Goal: Check status: Check status

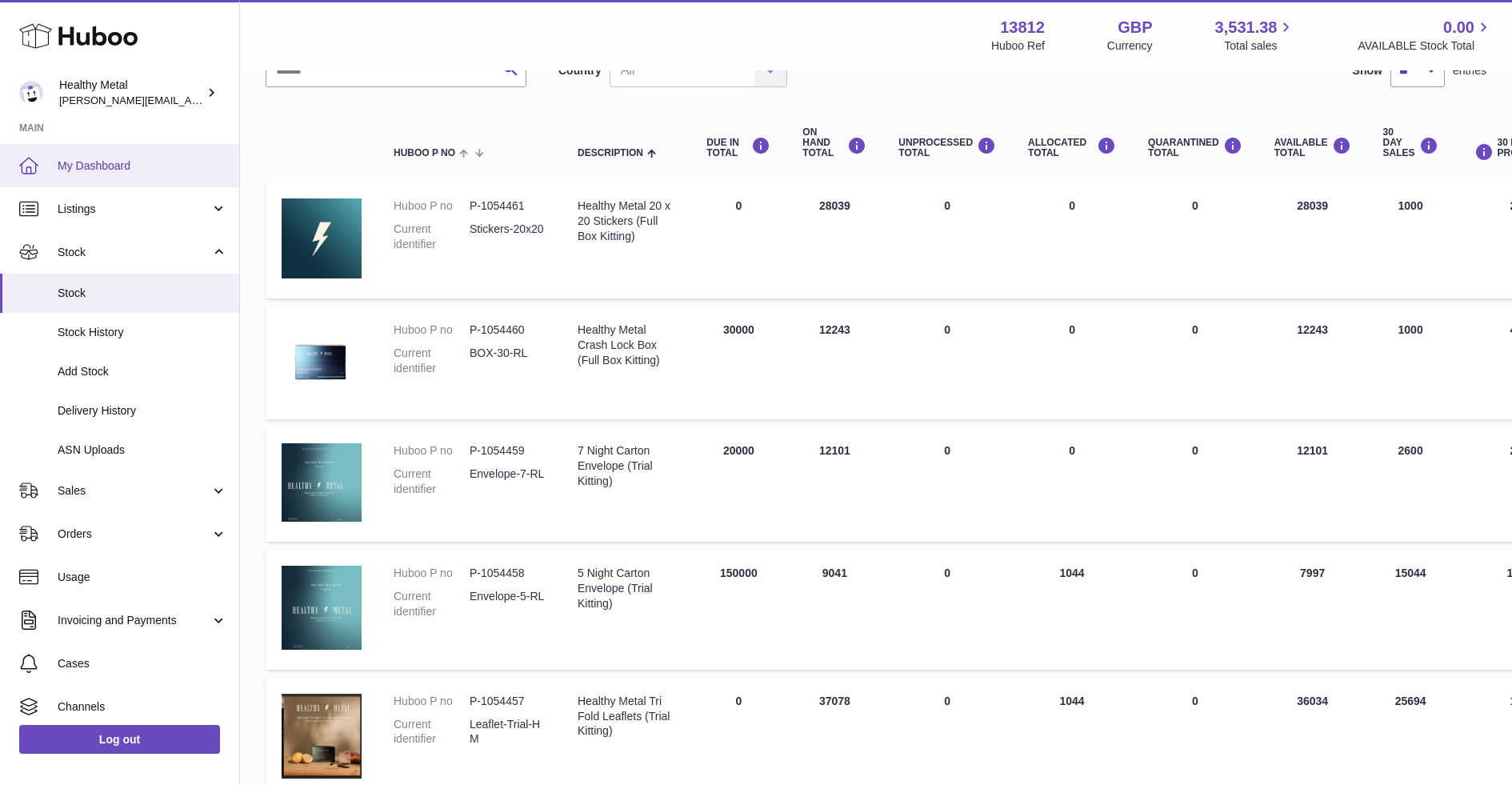
click at [111, 164] on span "My Dashboard" at bounding box center [142, 166] width 170 height 15
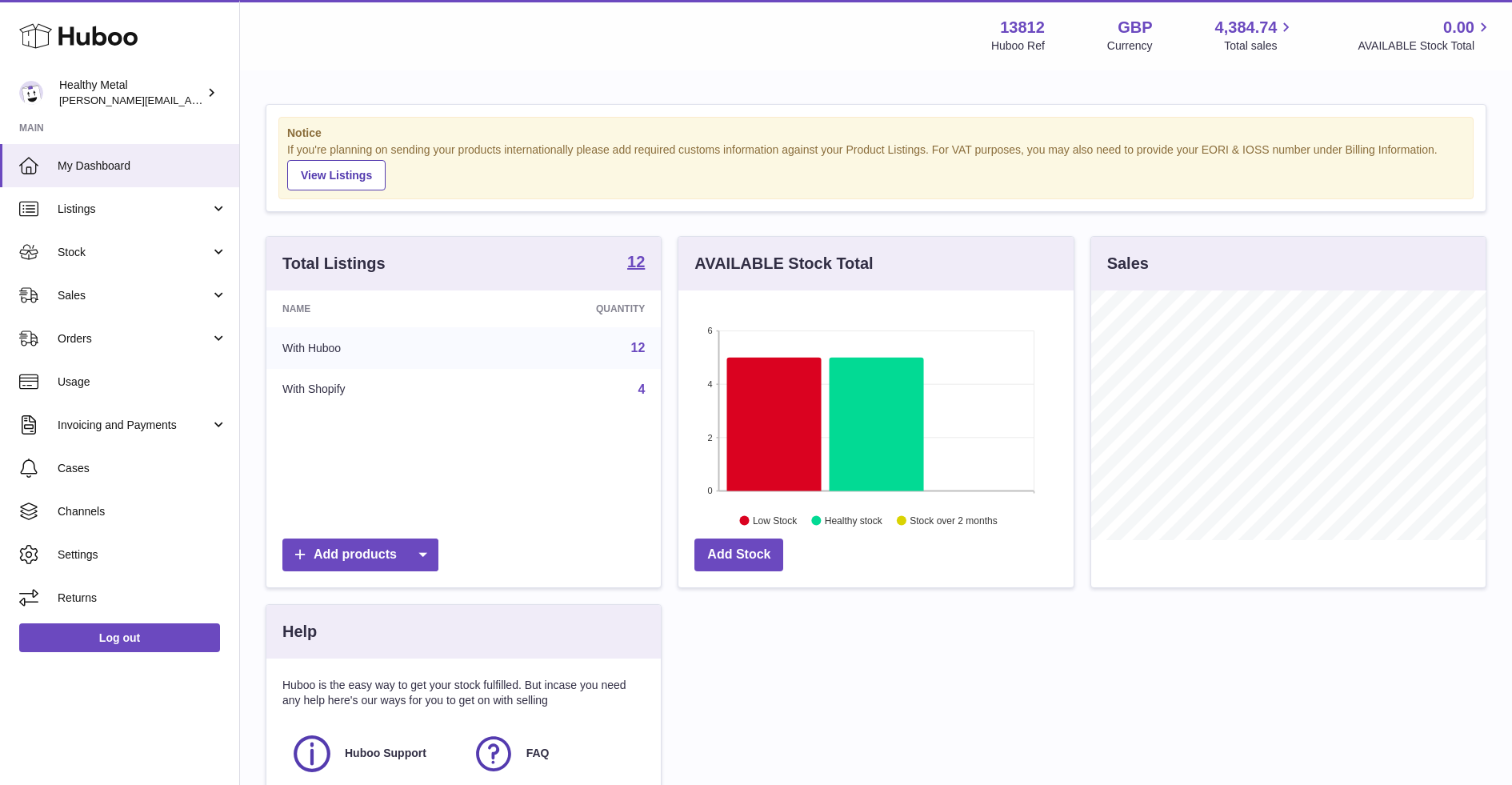
scroll to position [248, 395]
click at [187, 252] on span "Stock" at bounding box center [133, 252] width 152 height 15
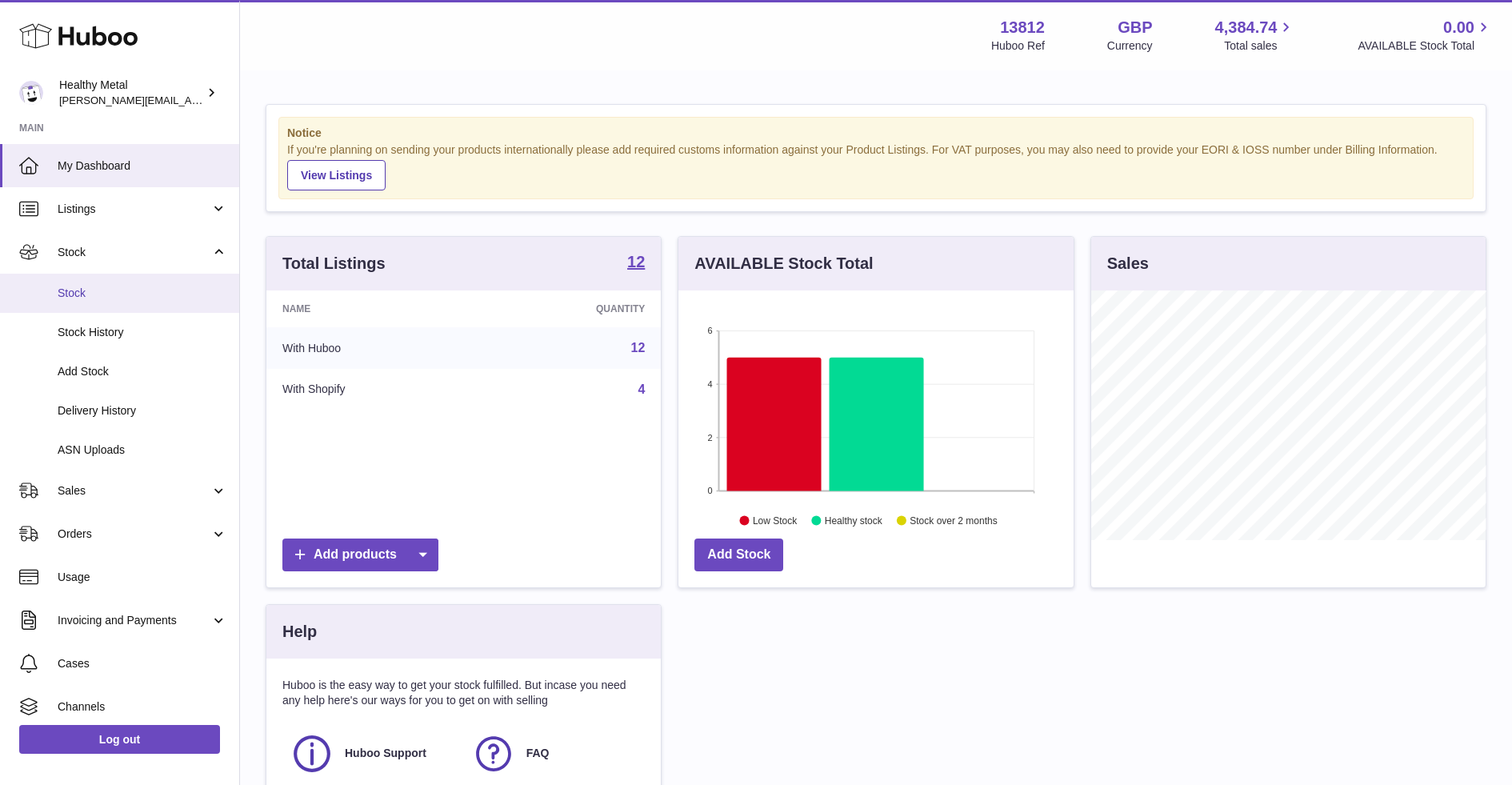
click at [121, 299] on span "Stock" at bounding box center [142, 293] width 170 height 15
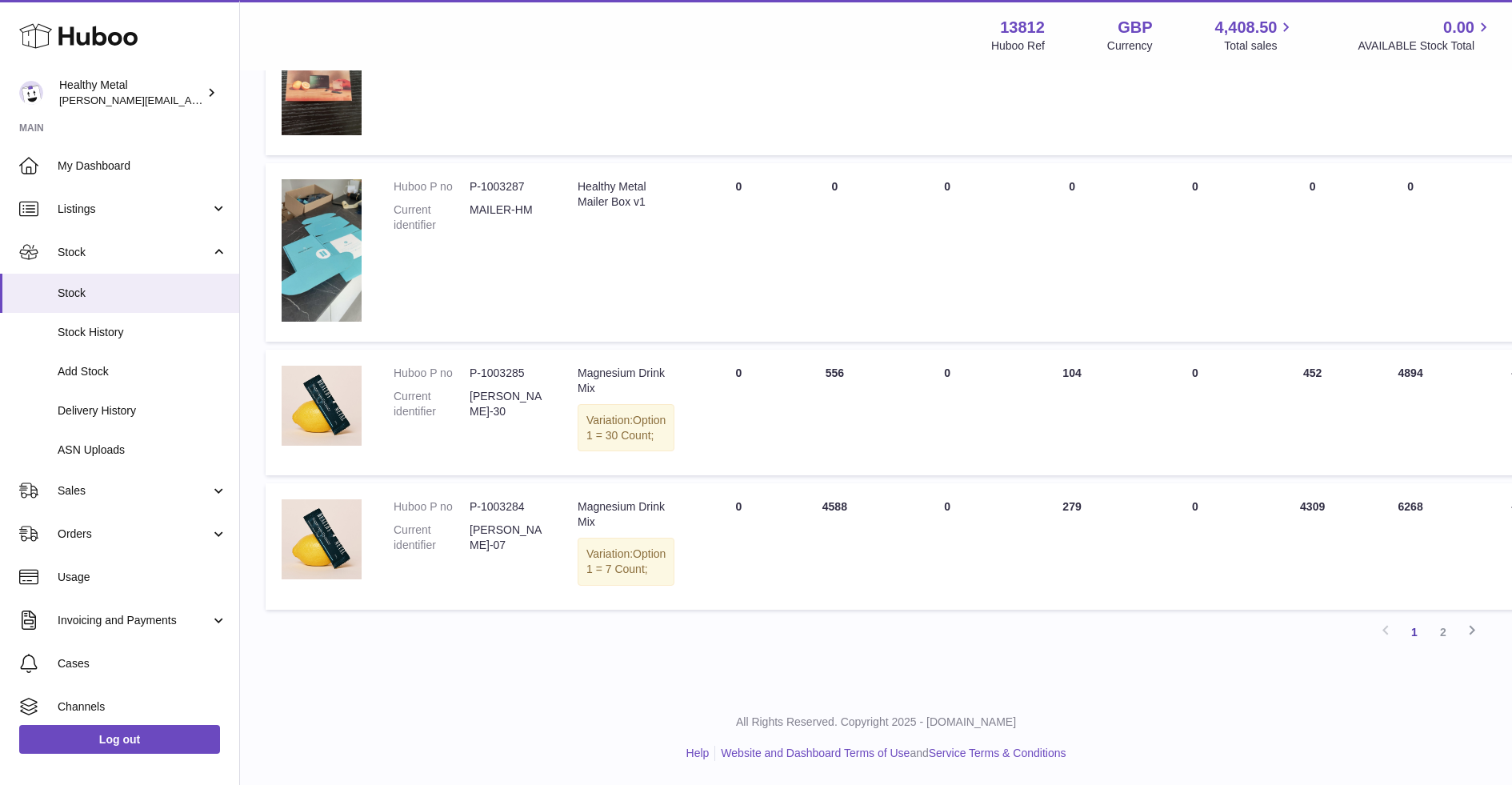
scroll to position [1085, 0]
click at [1449, 648] on link "2" at bounding box center [1443, 633] width 29 height 29
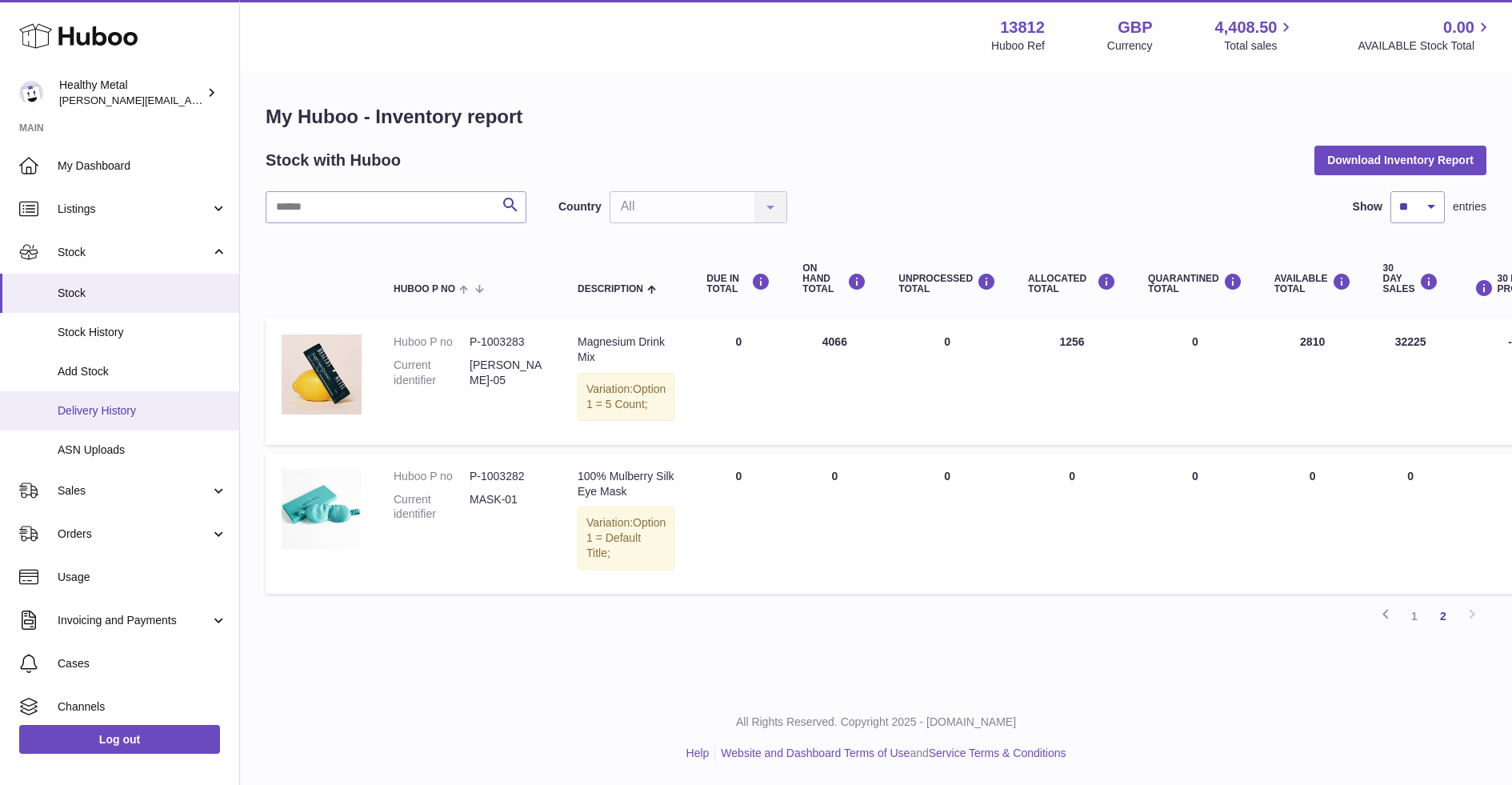
click at [118, 411] on span "Delivery History" at bounding box center [142, 411] width 170 height 15
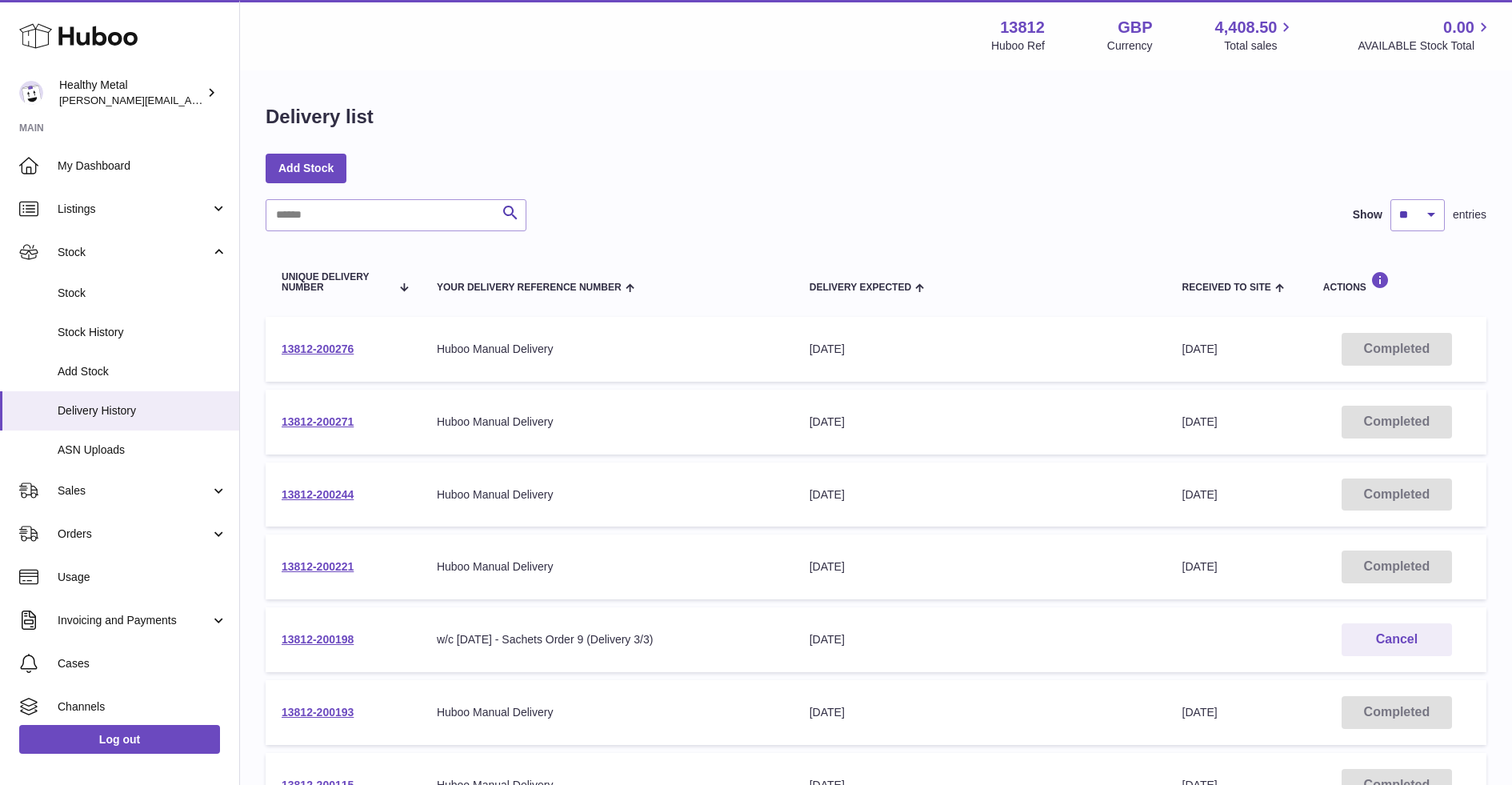
click at [318, 414] on td "13812-200271" at bounding box center [344, 422] width 155 height 65
click at [317, 421] on link "13812-200271" at bounding box center [318, 421] width 72 height 13
click at [318, 351] on link "13812-200276" at bounding box center [318, 349] width 72 height 13
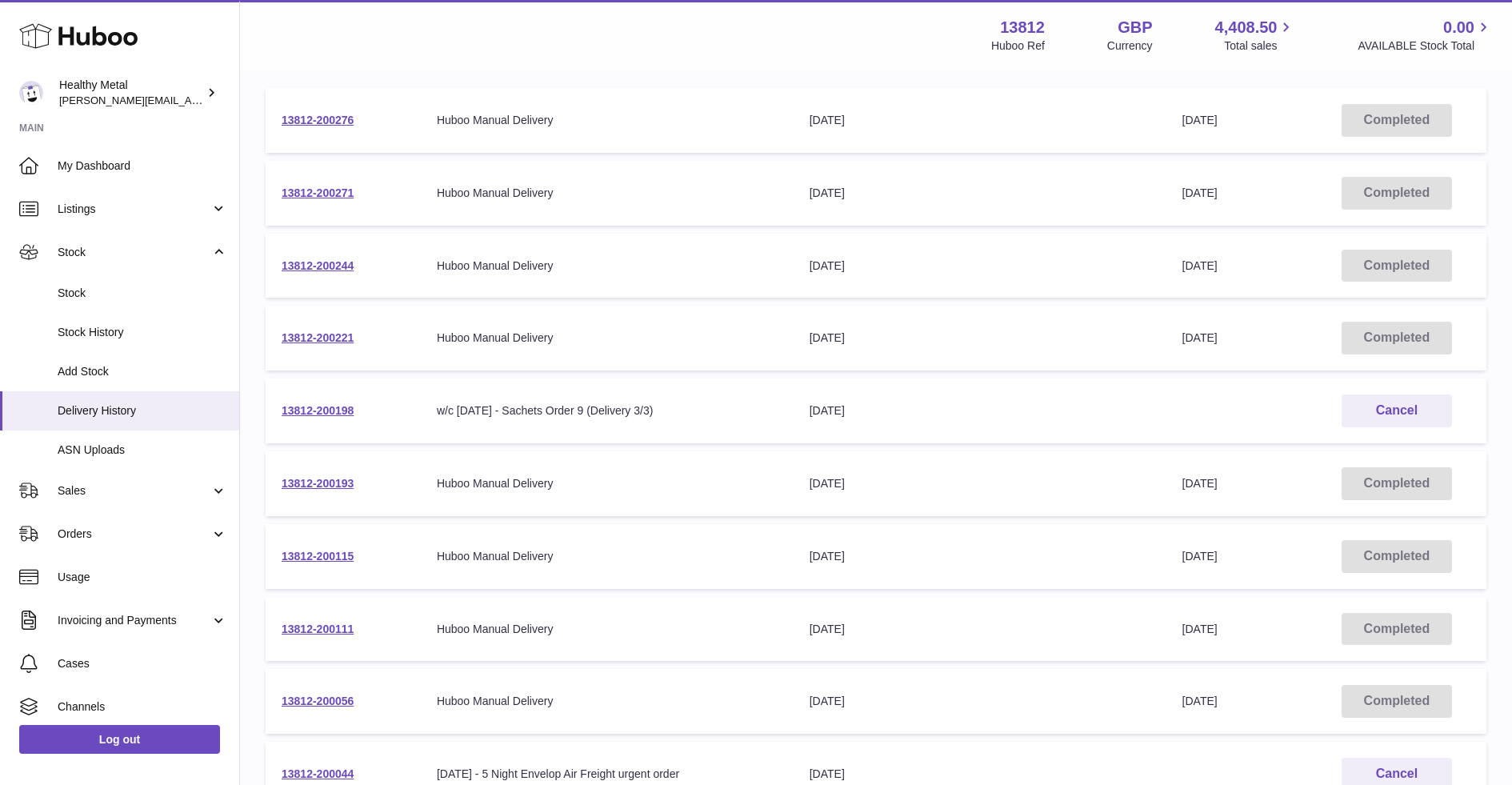
scroll to position [270, 0]
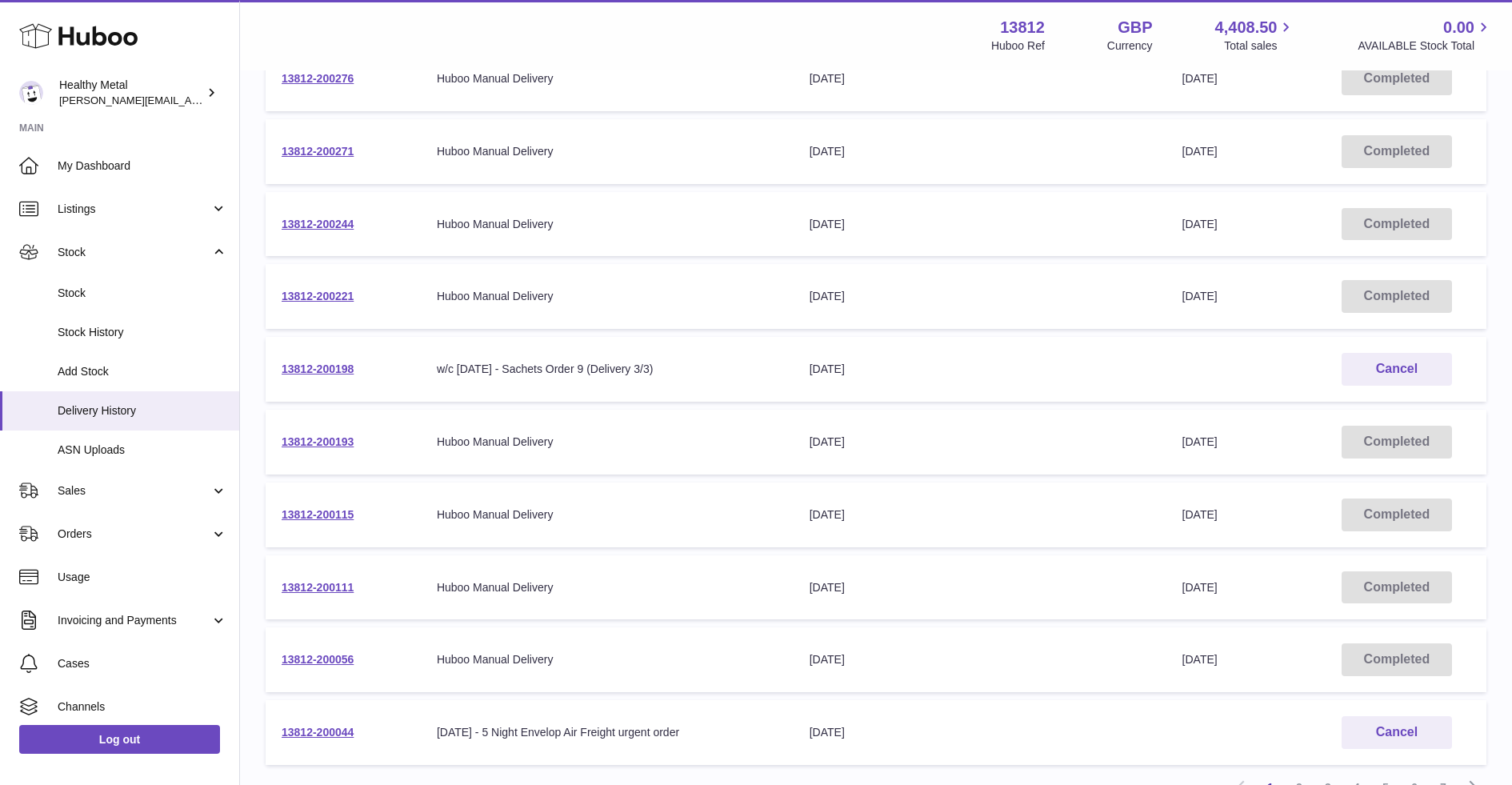
drag, startPoint x: 377, startPoint y: 365, endPoint x: 265, endPoint y: 365, distance: 112.0
click at [266, 365] on td "13812-200198" at bounding box center [344, 369] width 155 height 65
copy link "13812-200198"
click at [304, 372] on link "13812-200198" at bounding box center [318, 368] width 72 height 13
click at [300, 361] on td "13812-200198" at bounding box center [344, 369] width 155 height 65
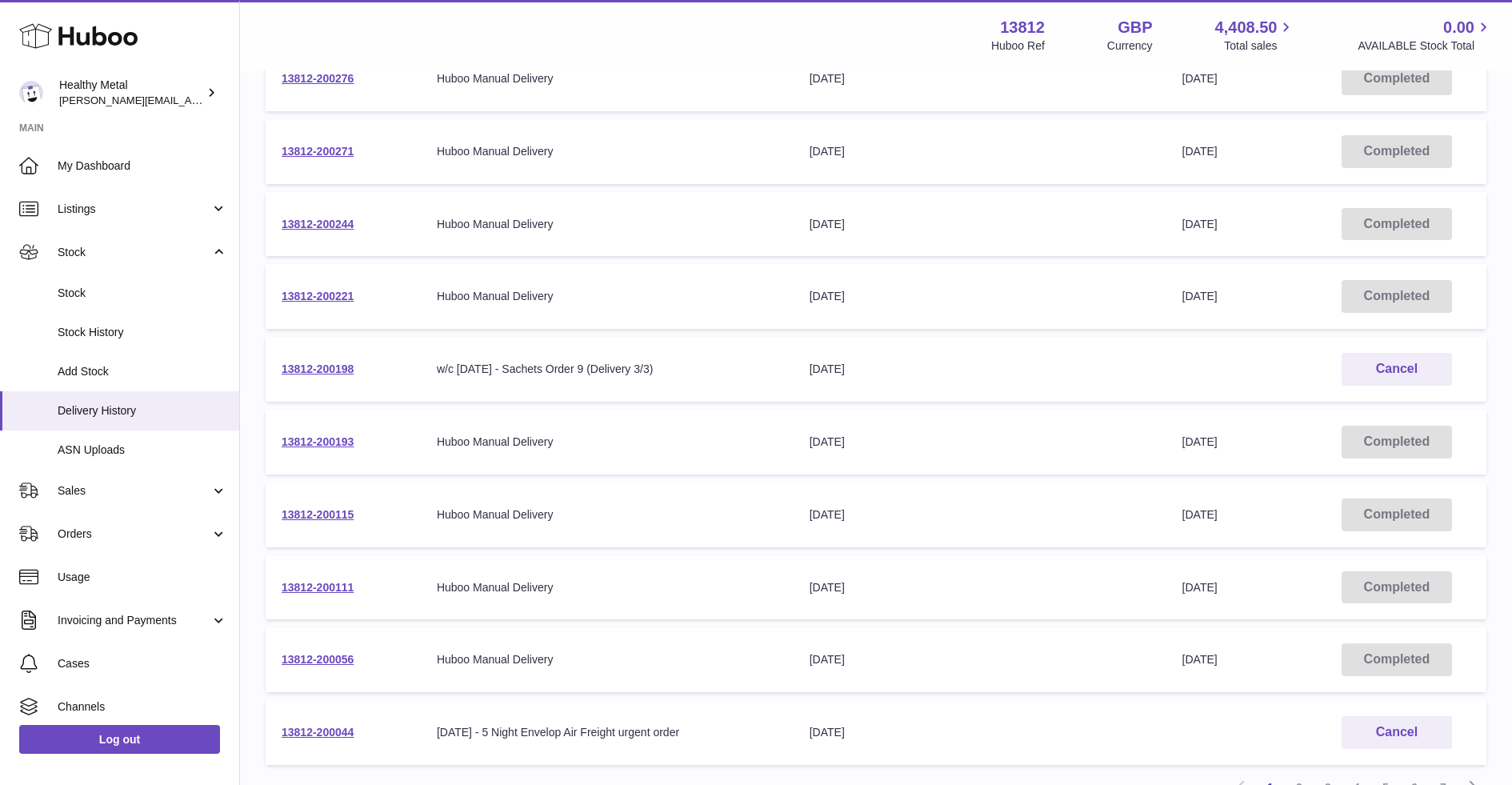
click at [300, 361] on td "13812-200198" at bounding box center [344, 369] width 155 height 65
click at [309, 365] on link "13812-200198" at bounding box center [318, 368] width 72 height 13
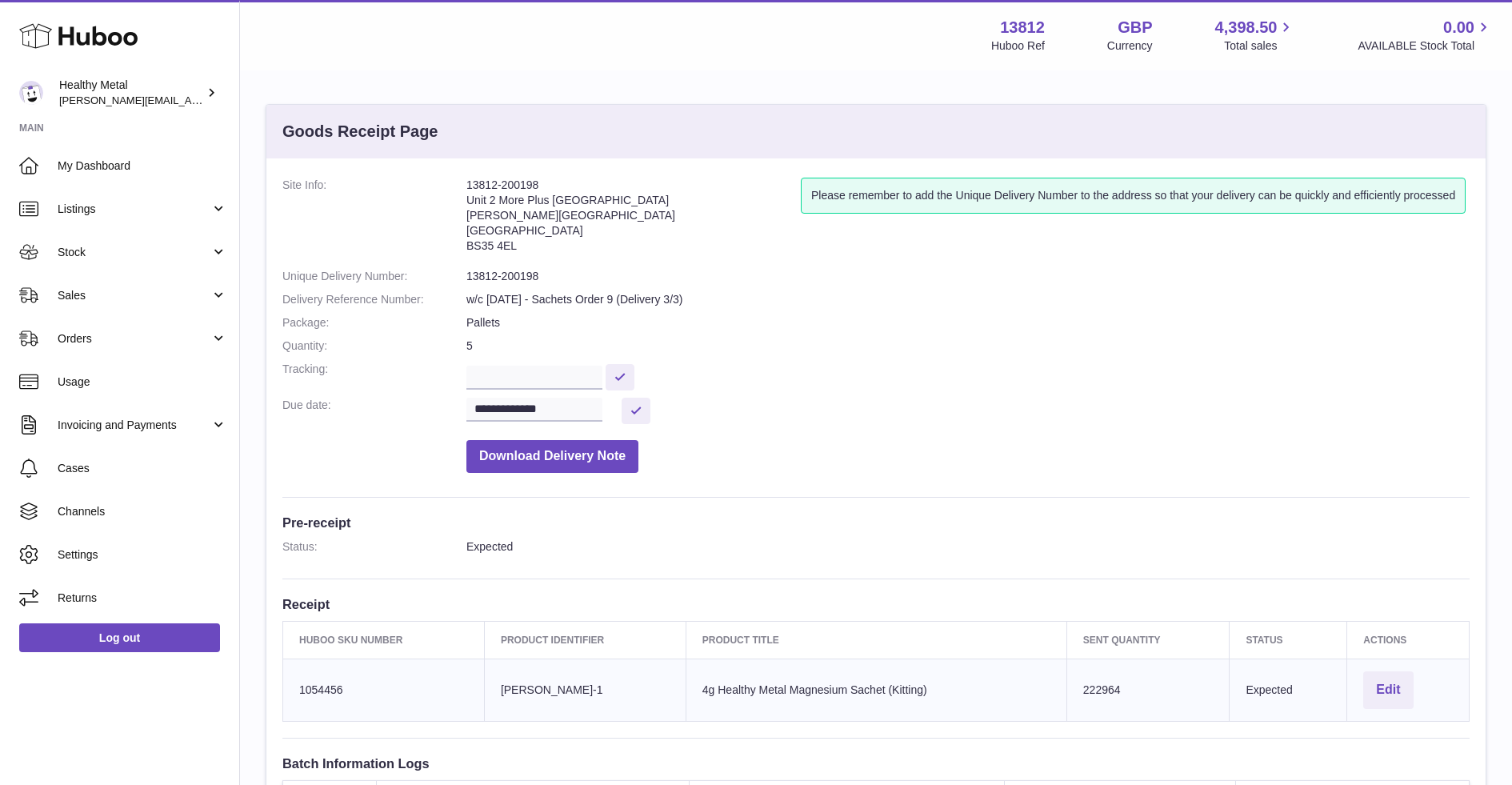
click at [1099, 678] on td "Sent Quantity 222964" at bounding box center [1148, 689] width 163 height 63
copy td "222964"
click at [101, 163] on span "My Dashboard" at bounding box center [142, 166] width 170 height 15
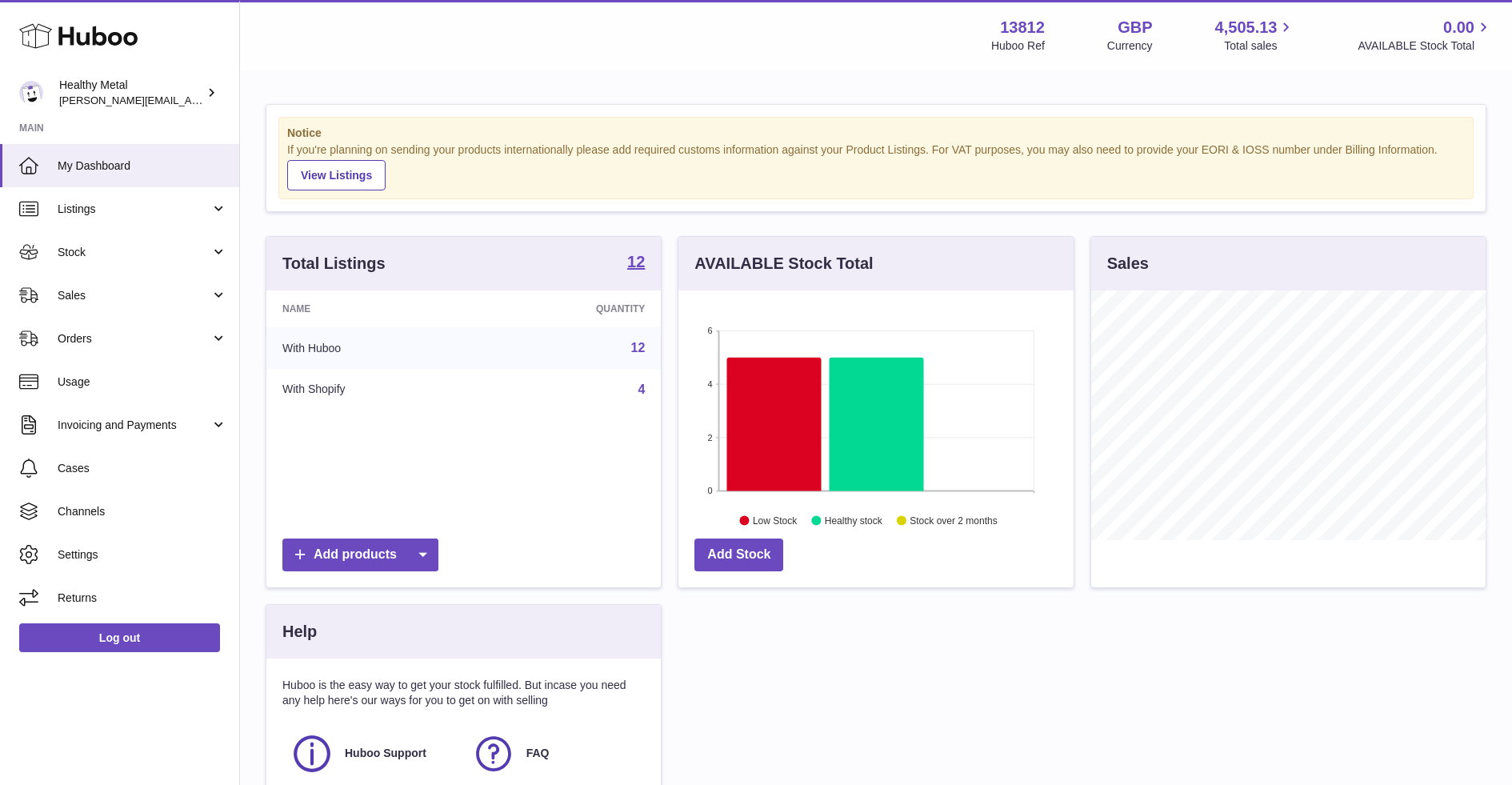
scroll to position [248, 395]
